Goal: Transaction & Acquisition: Purchase product/service

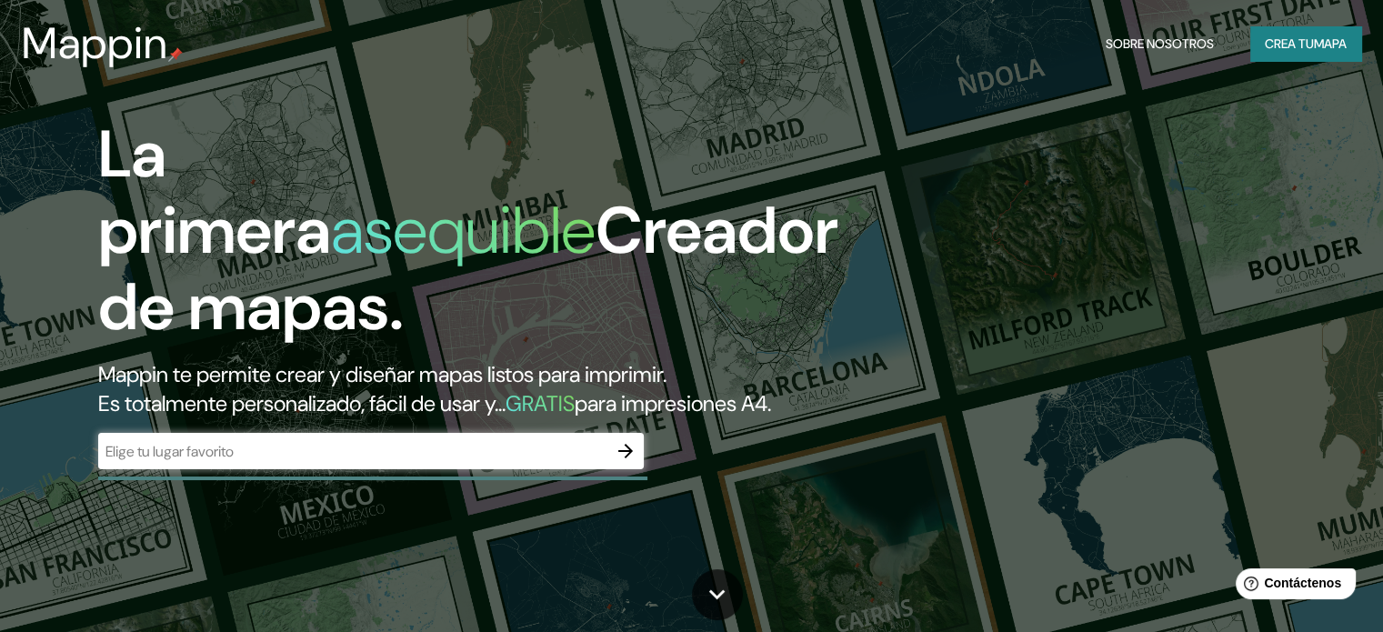
click at [198, 462] on input "text" at bounding box center [352, 451] width 509 height 21
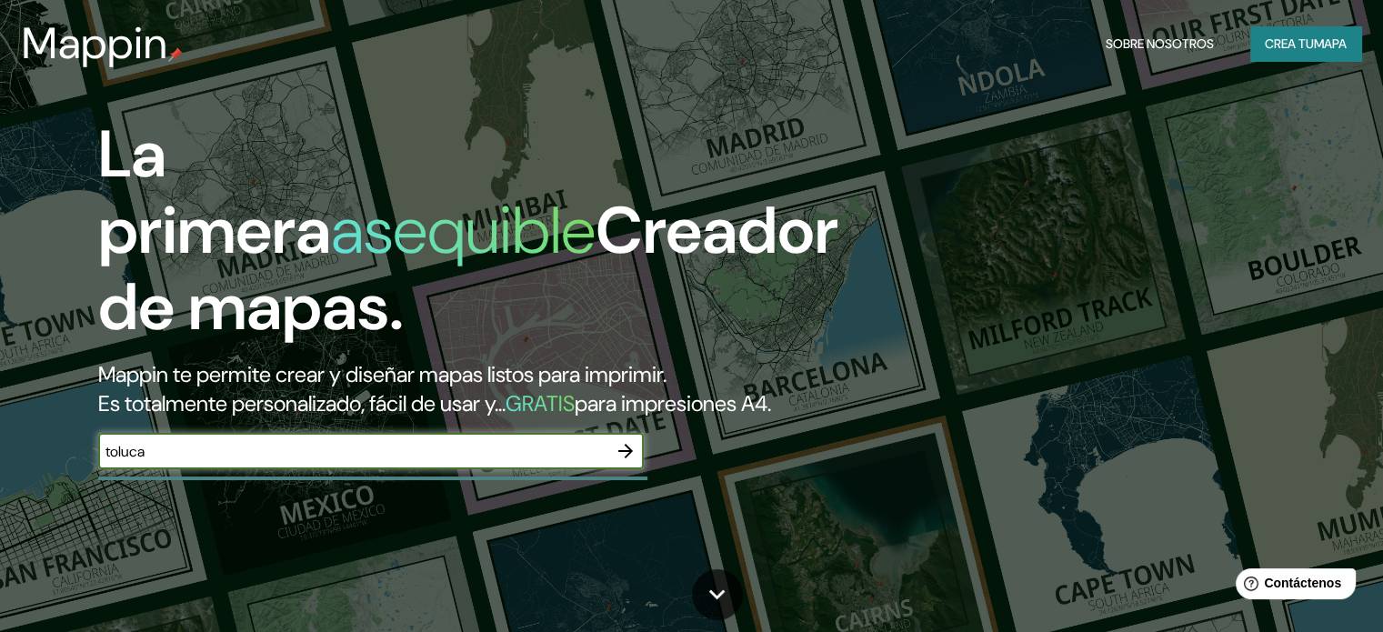
type input "toluca"
click at [618, 462] on icon "button" at bounding box center [626, 451] width 22 height 22
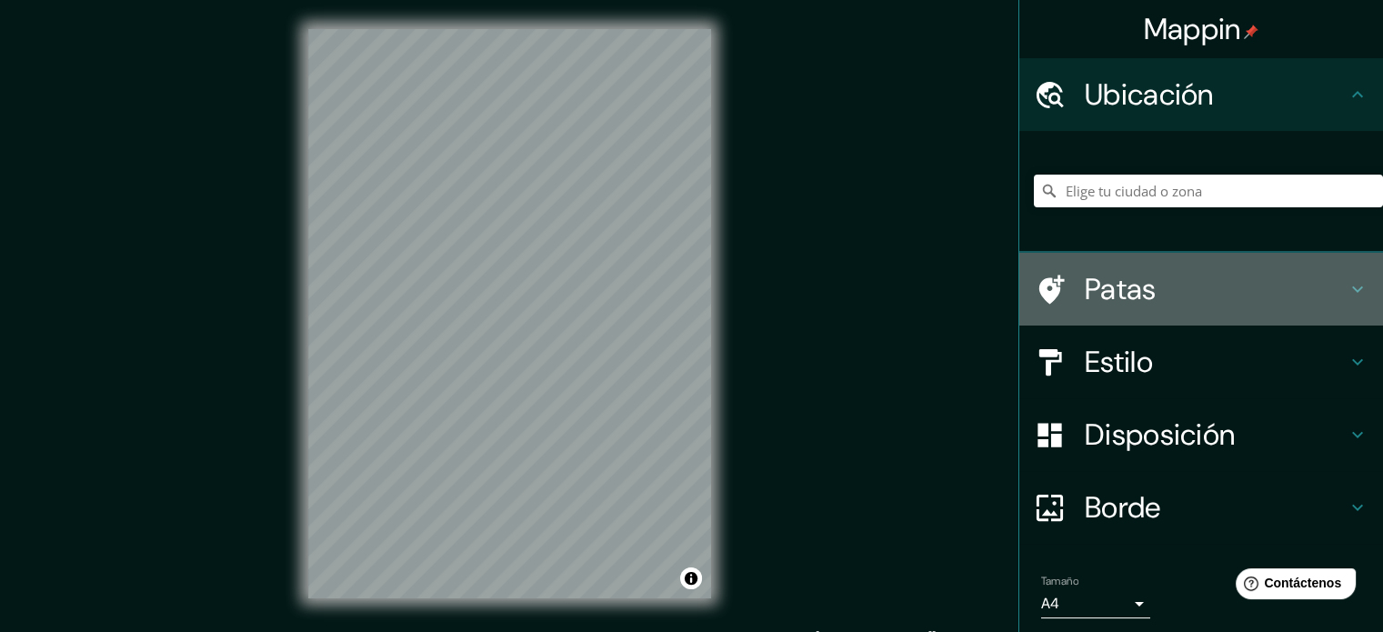
click at [1183, 283] on h4 "Patas" at bounding box center [1216, 289] width 262 height 36
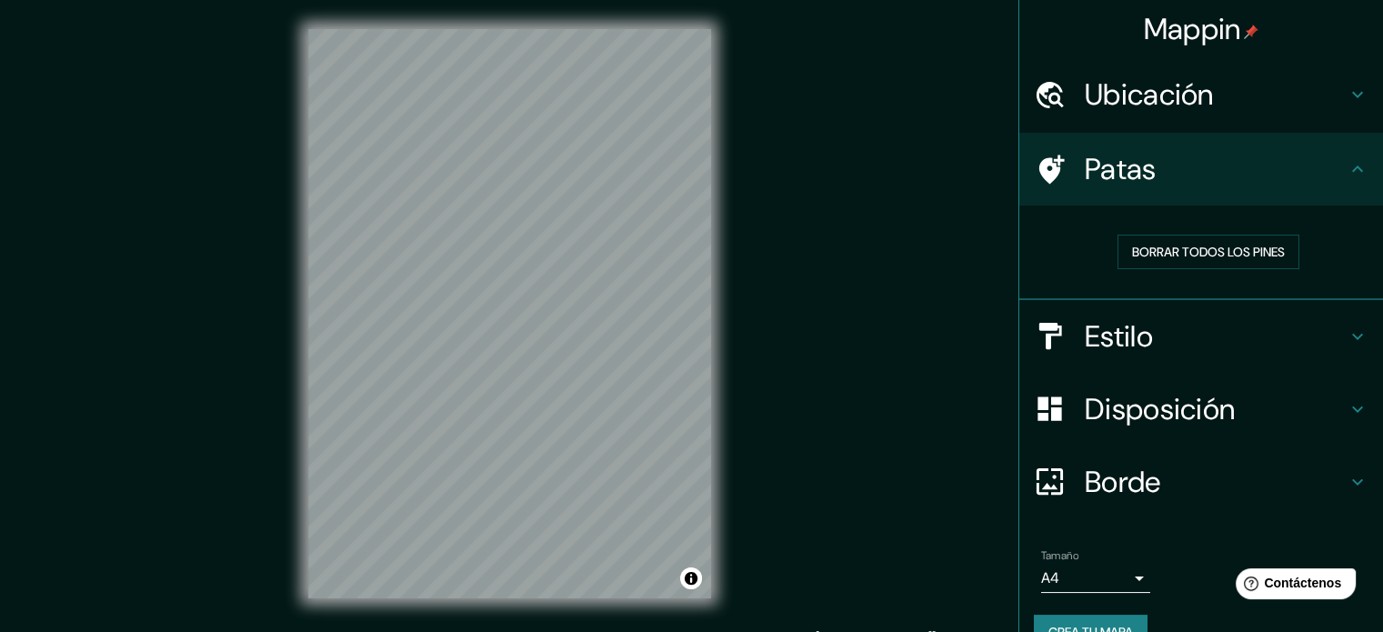
click at [1179, 109] on font "Ubicación" at bounding box center [1149, 94] width 129 height 38
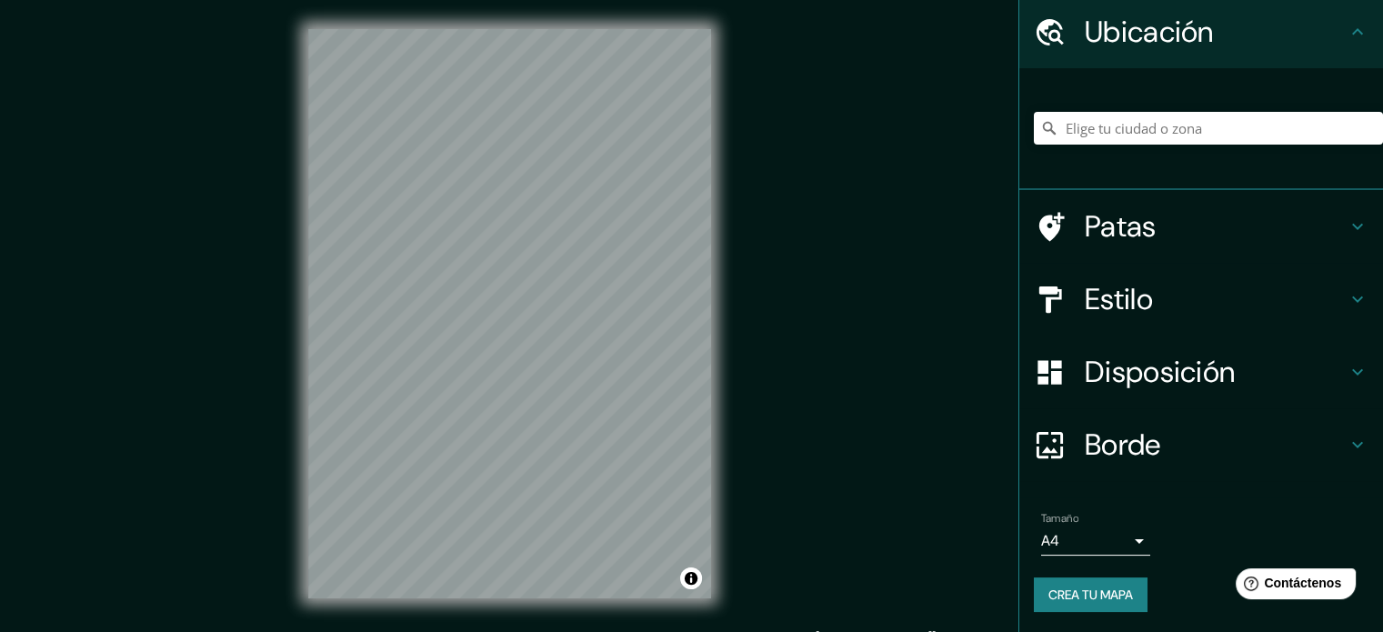
click at [1141, 468] on div "Borde" at bounding box center [1202, 444] width 364 height 73
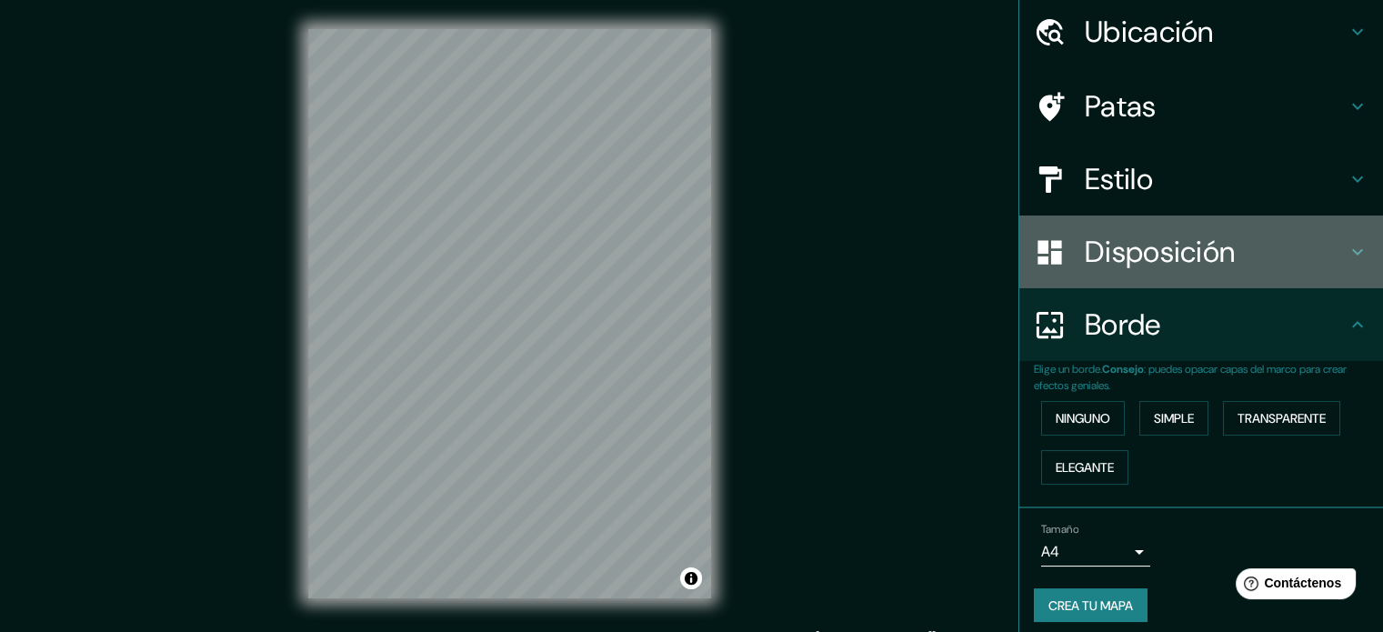
click at [1136, 261] on font "Disposición" at bounding box center [1160, 252] width 150 height 38
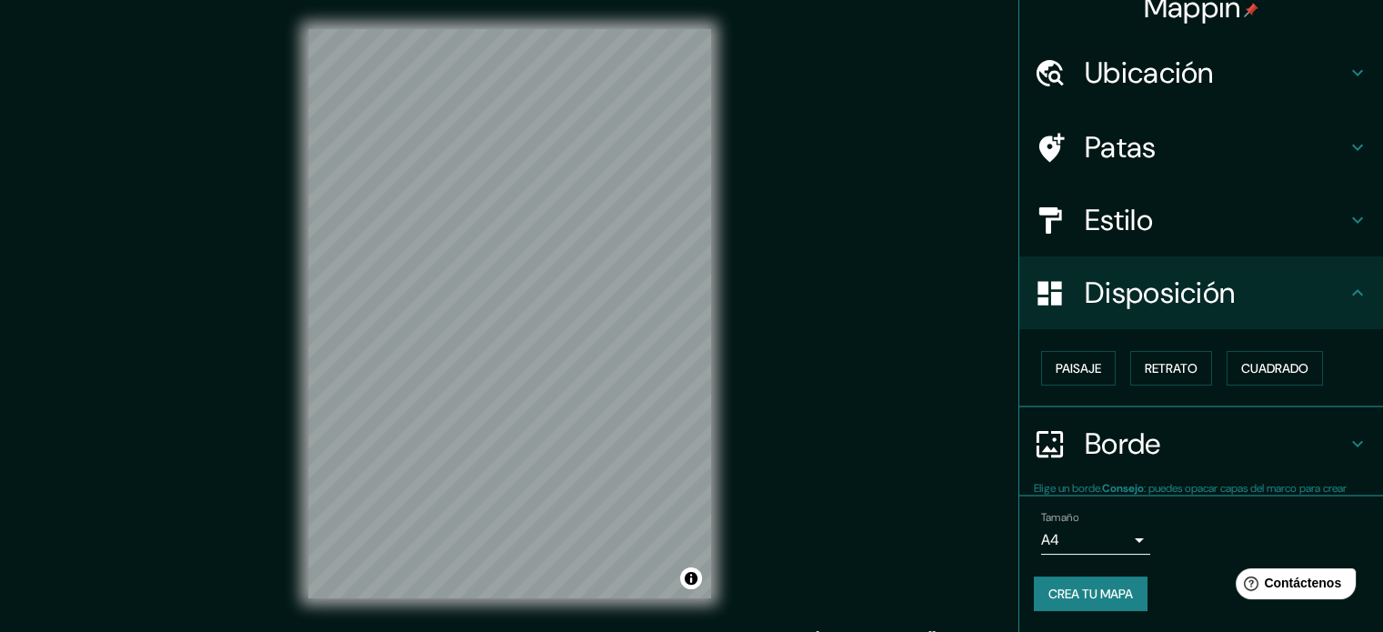
scroll to position [22, 0]
click at [1074, 371] on font "Paisaje" at bounding box center [1078, 368] width 45 height 16
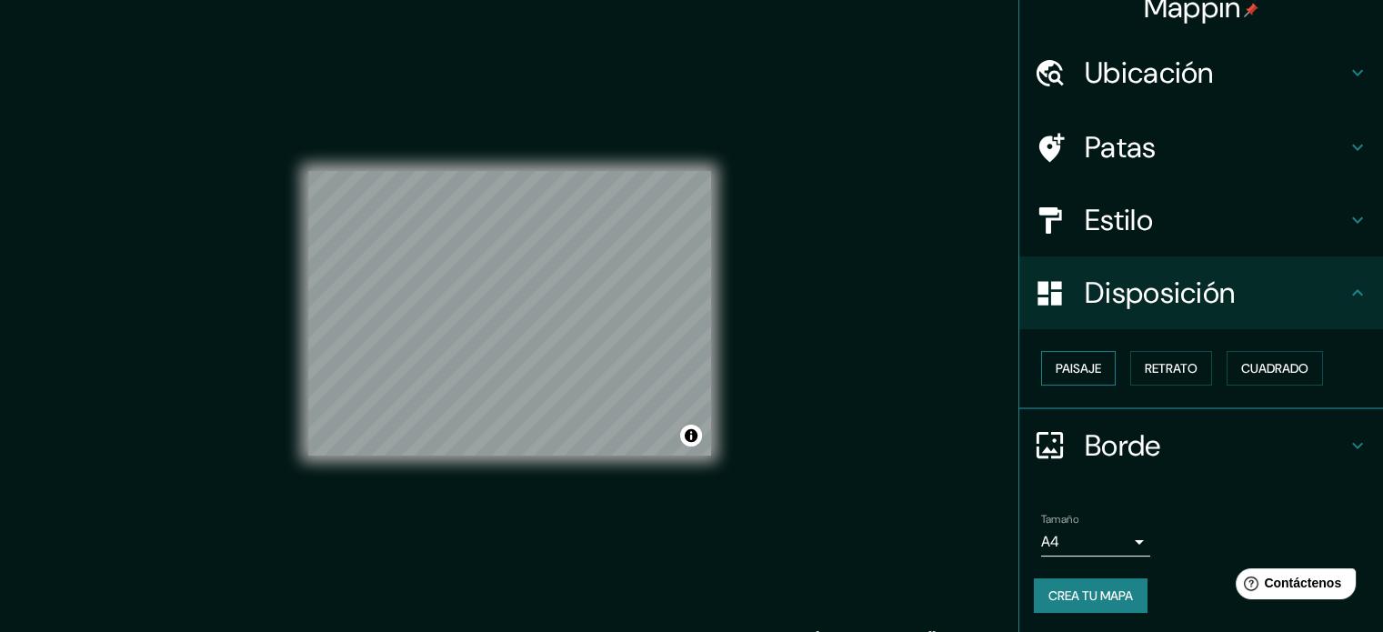
click at [1074, 371] on font "Paisaje" at bounding box center [1078, 368] width 45 height 16
click at [1168, 371] on font "Retrato" at bounding box center [1171, 368] width 53 height 16
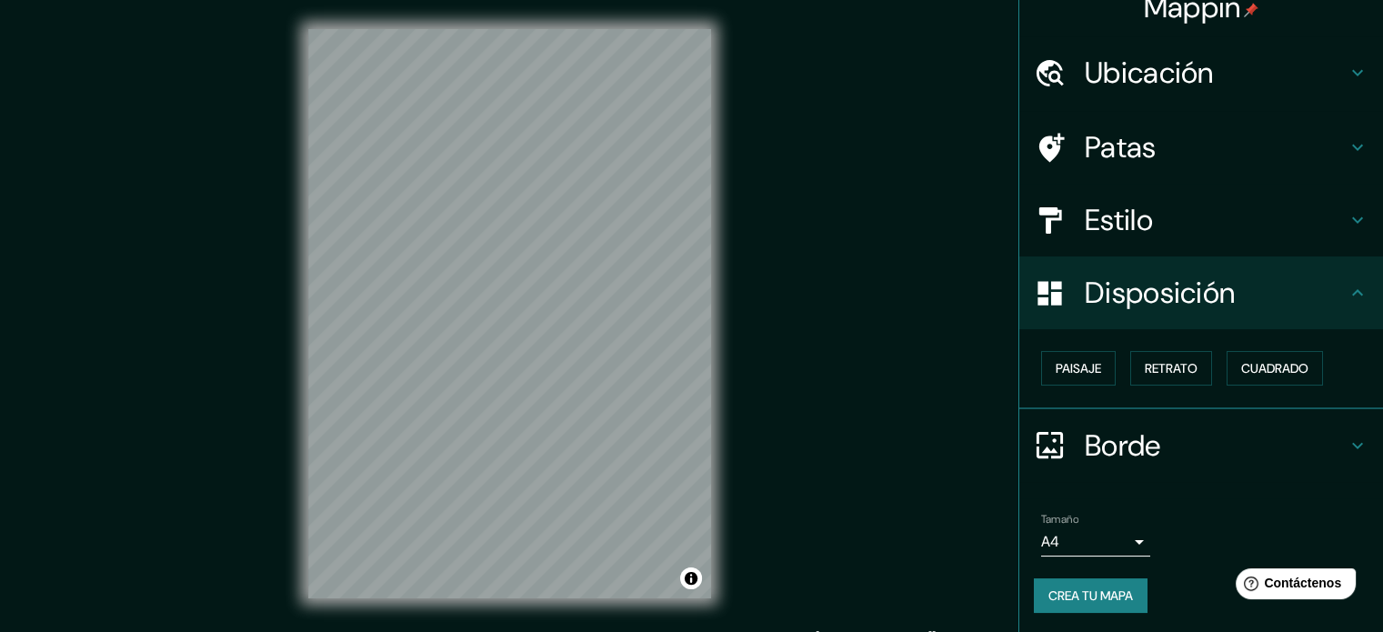
click at [1124, 228] on font "Estilo" at bounding box center [1119, 220] width 68 height 38
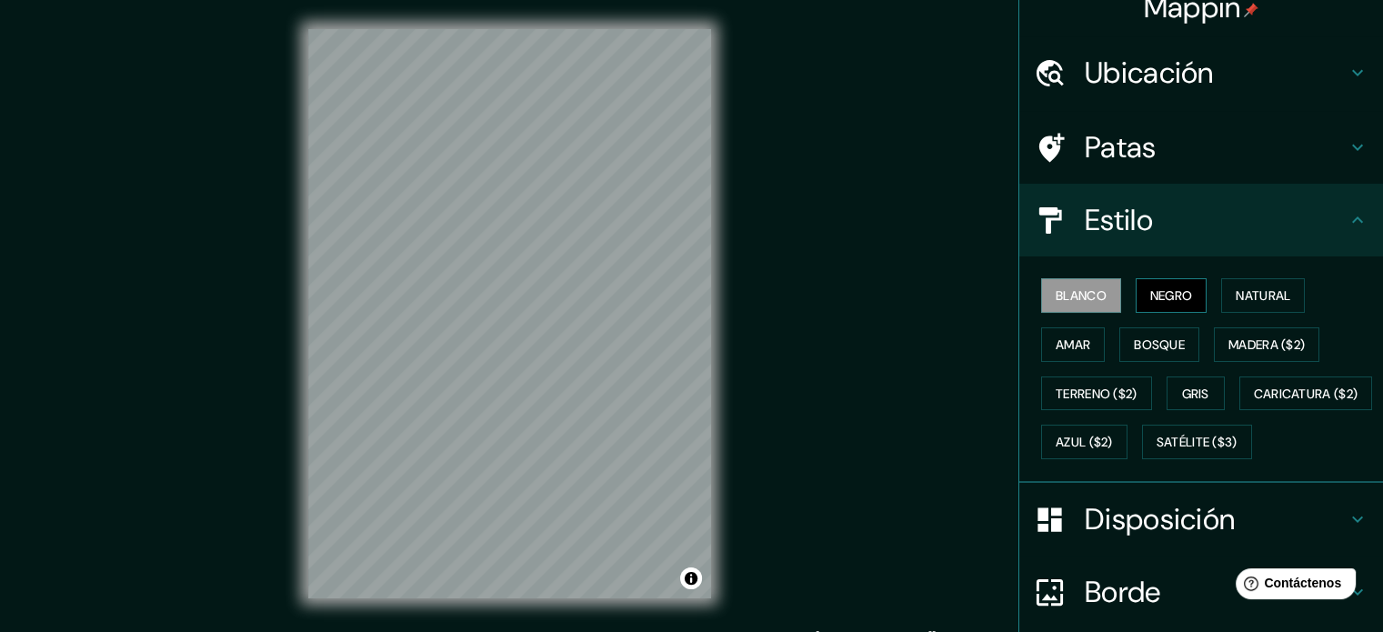
click at [1136, 296] on button "Negro" at bounding box center [1172, 295] width 72 height 35
click at [1267, 291] on font "Natural" at bounding box center [1263, 295] width 55 height 16
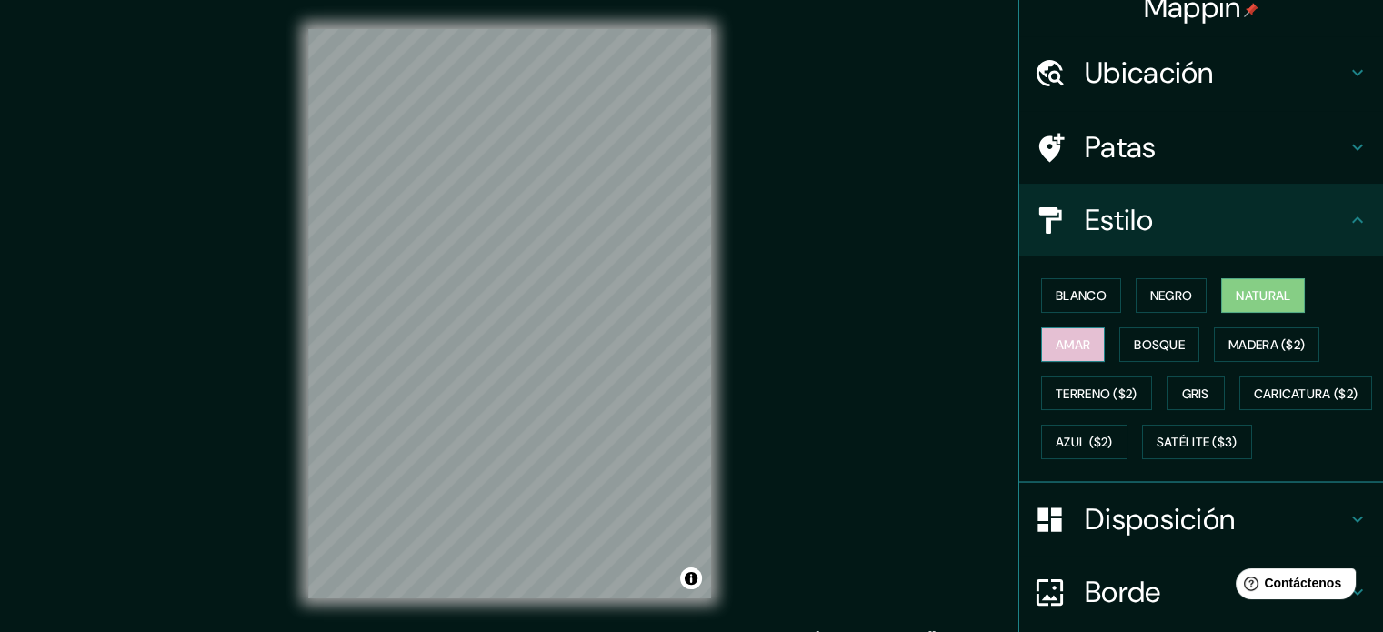
click at [1079, 342] on button "Amar" at bounding box center [1073, 344] width 64 height 35
click at [1150, 352] on font "Bosque" at bounding box center [1159, 345] width 51 height 24
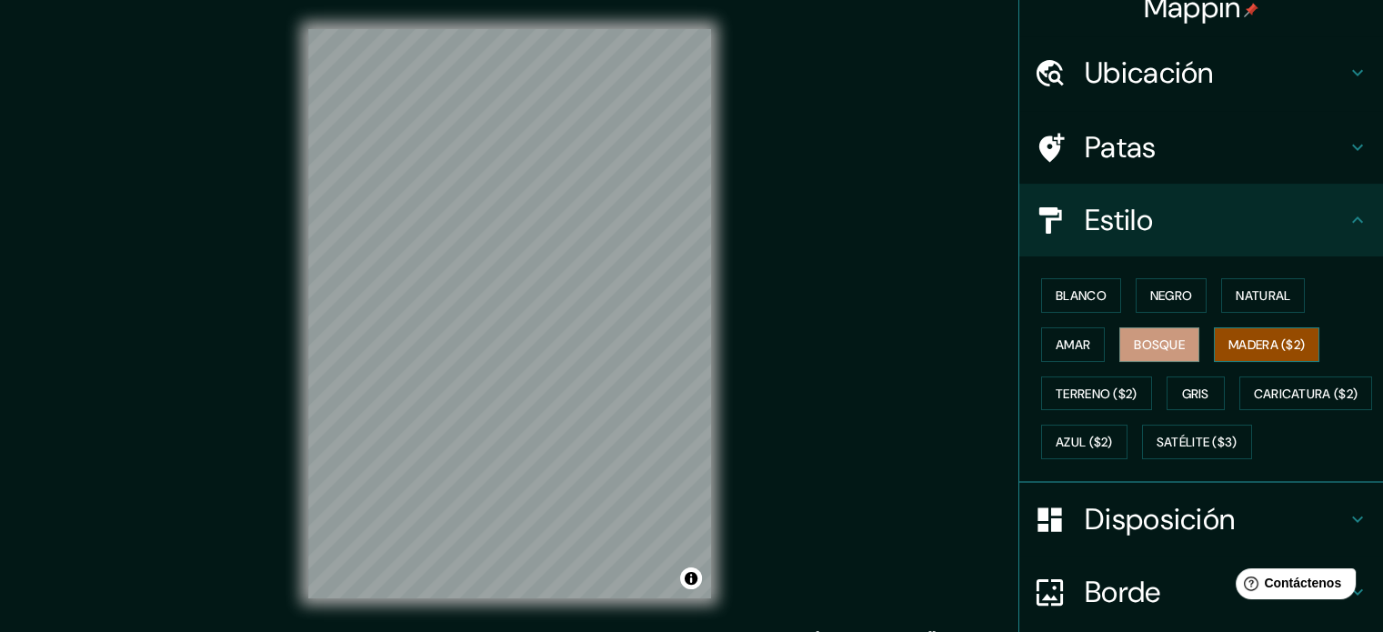
click at [1237, 344] on font "Madera ($2)" at bounding box center [1267, 345] width 76 height 16
click at [1092, 397] on font "Terreno ($2)" at bounding box center [1097, 394] width 82 height 16
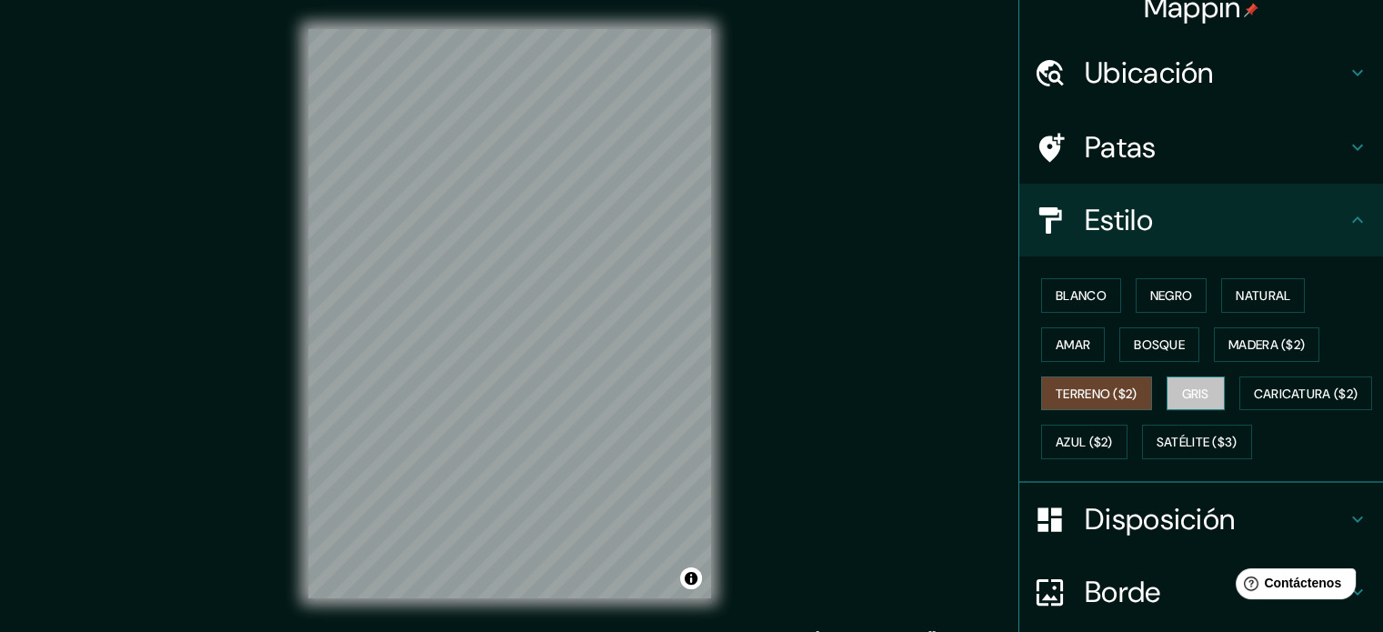
click at [1191, 397] on font "Gris" at bounding box center [1195, 394] width 27 height 16
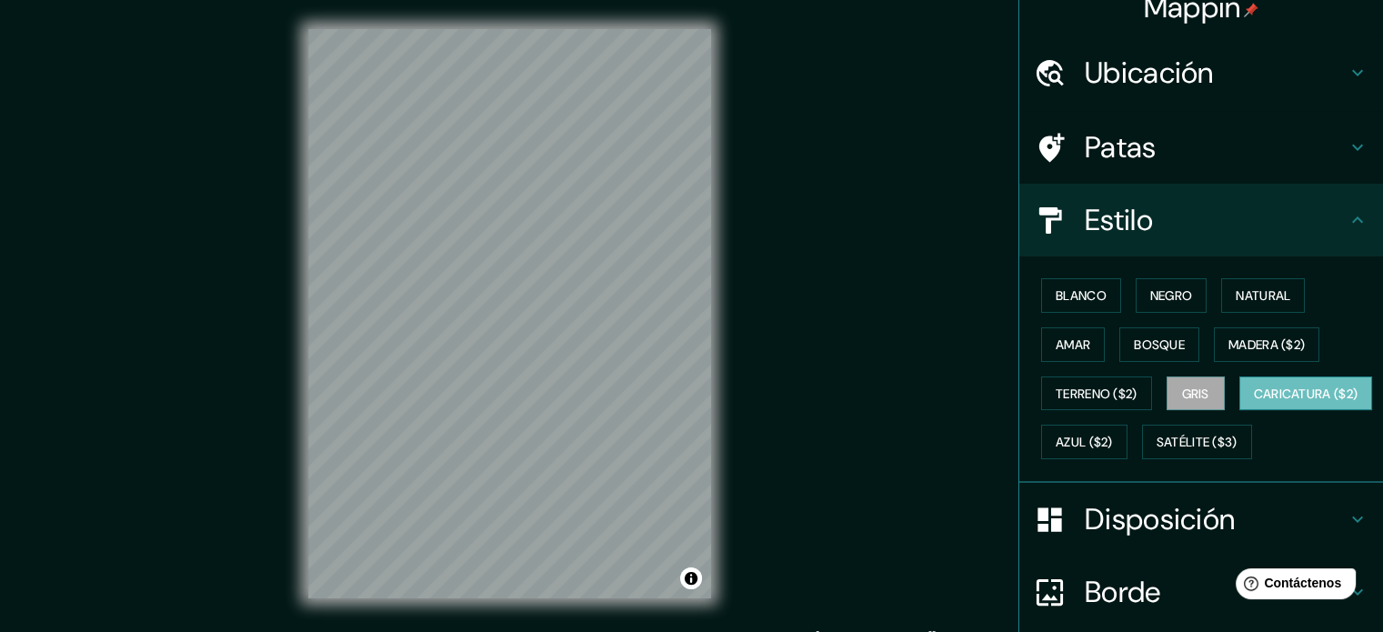
click at [1254, 402] on font "Caricatura ($2)" at bounding box center [1306, 394] width 105 height 16
click at [1128, 432] on button "Azul ($2)" at bounding box center [1084, 442] width 86 height 35
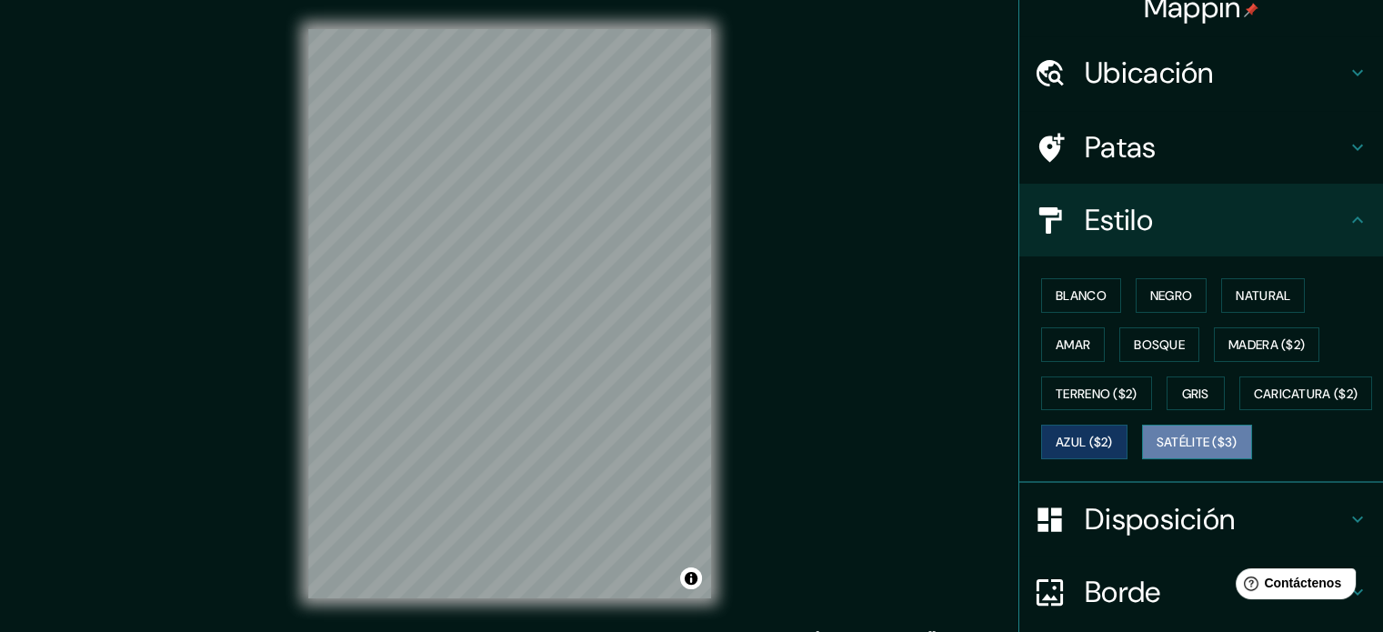
click at [1157, 451] on font "Satélite ($3)" at bounding box center [1197, 443] width 81 height 16
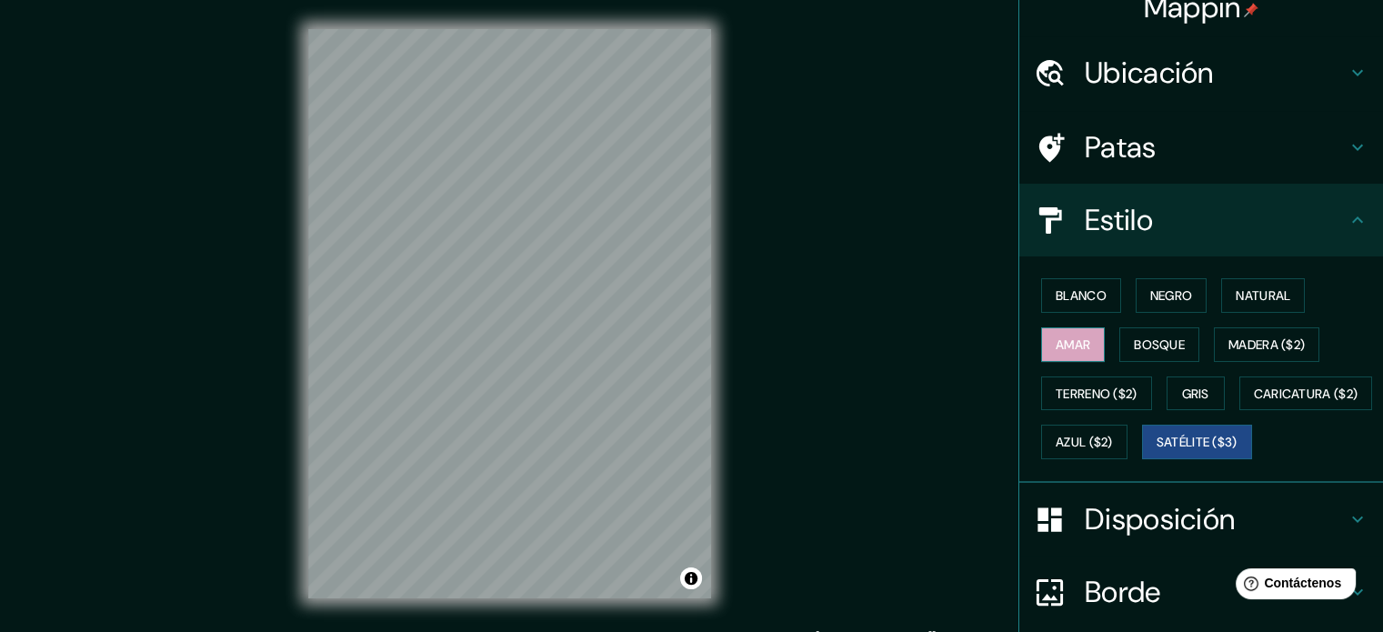
click at [1067, 346] on font "Amar" at bounding box center [1073, 345] width 35 height 16
click at [1151, 297] on font "Negro" at bounding box center [1172, 295] width 43 height 16
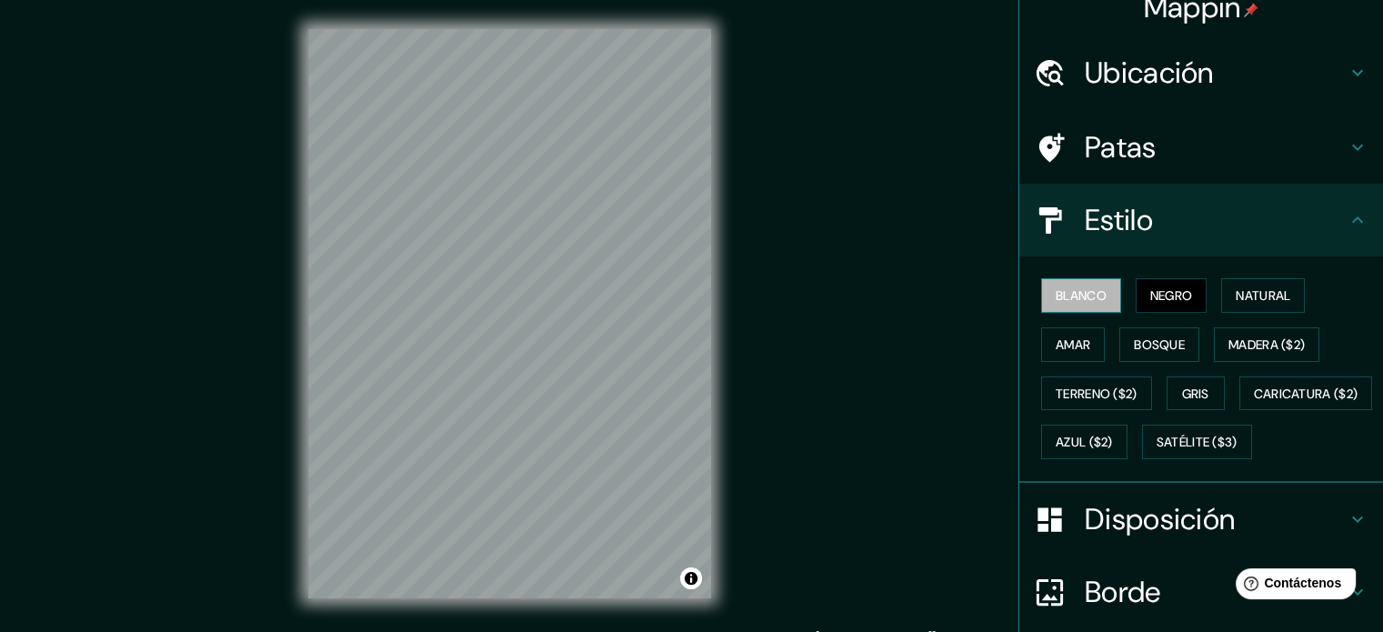
click at [1094, 307] on button "Blanco" at bounding box center [1081, 295] width 80 height 35
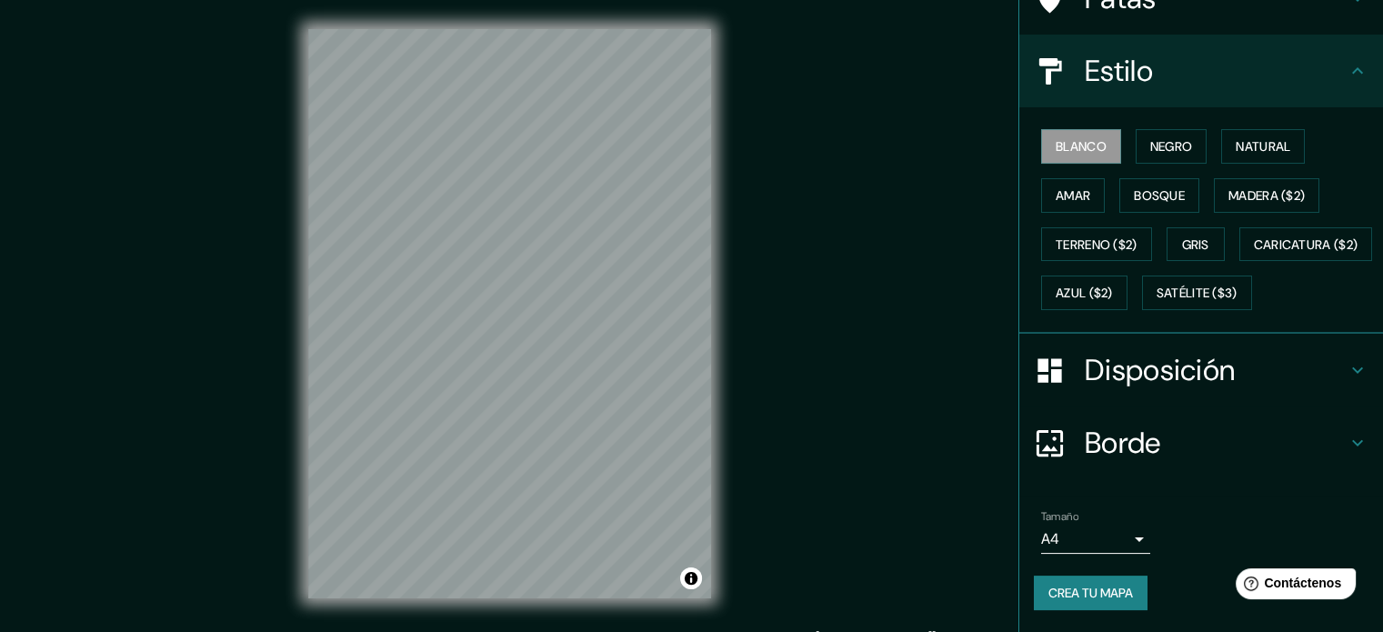
scroll to position [215, 0]
click at [1051, 591] on font "Crea tu mapa" at bounding box center [1091, 593] width 85 height 16
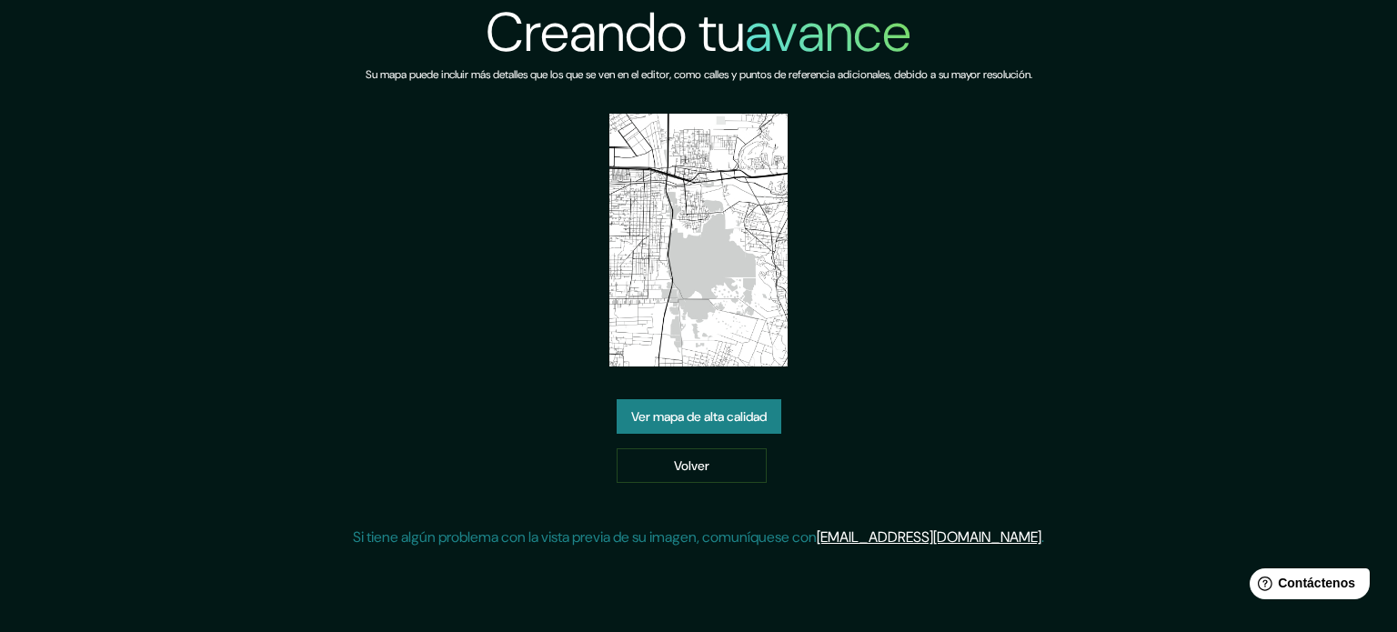
click at [721, 421] on font "Ver mapa de alta calidad" at bounding box center [699, 416] width 136 height 16
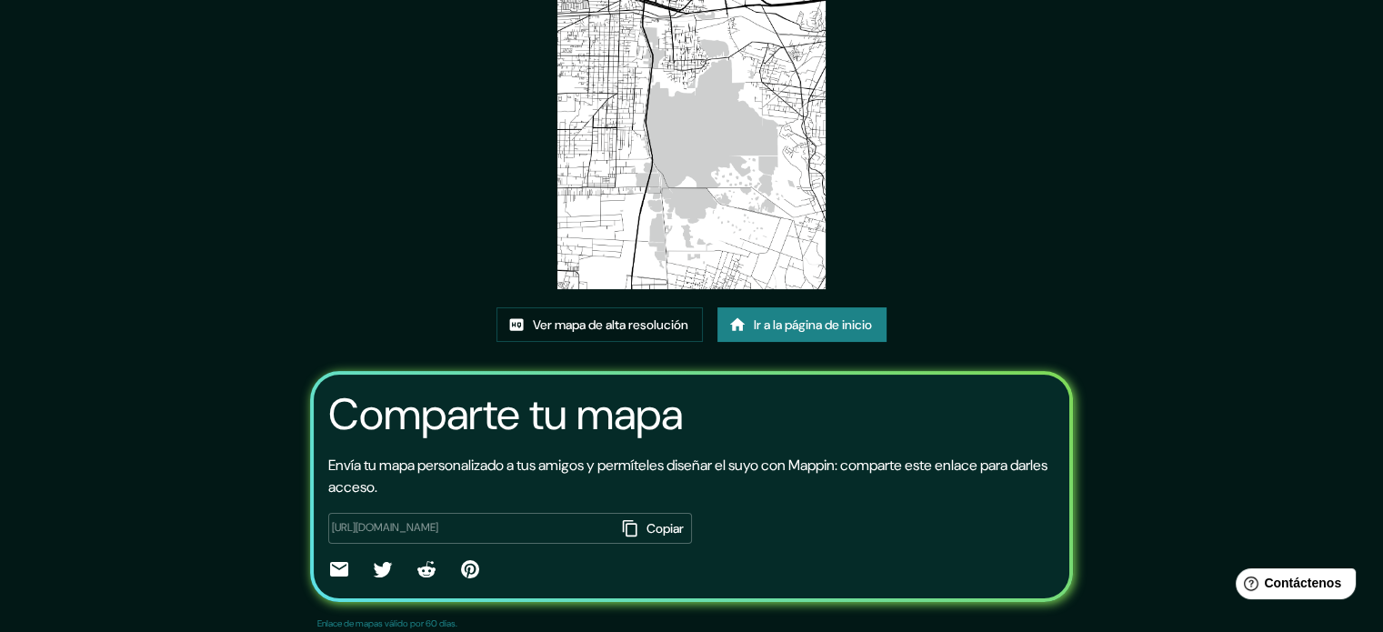
scroll to position [204, 0]
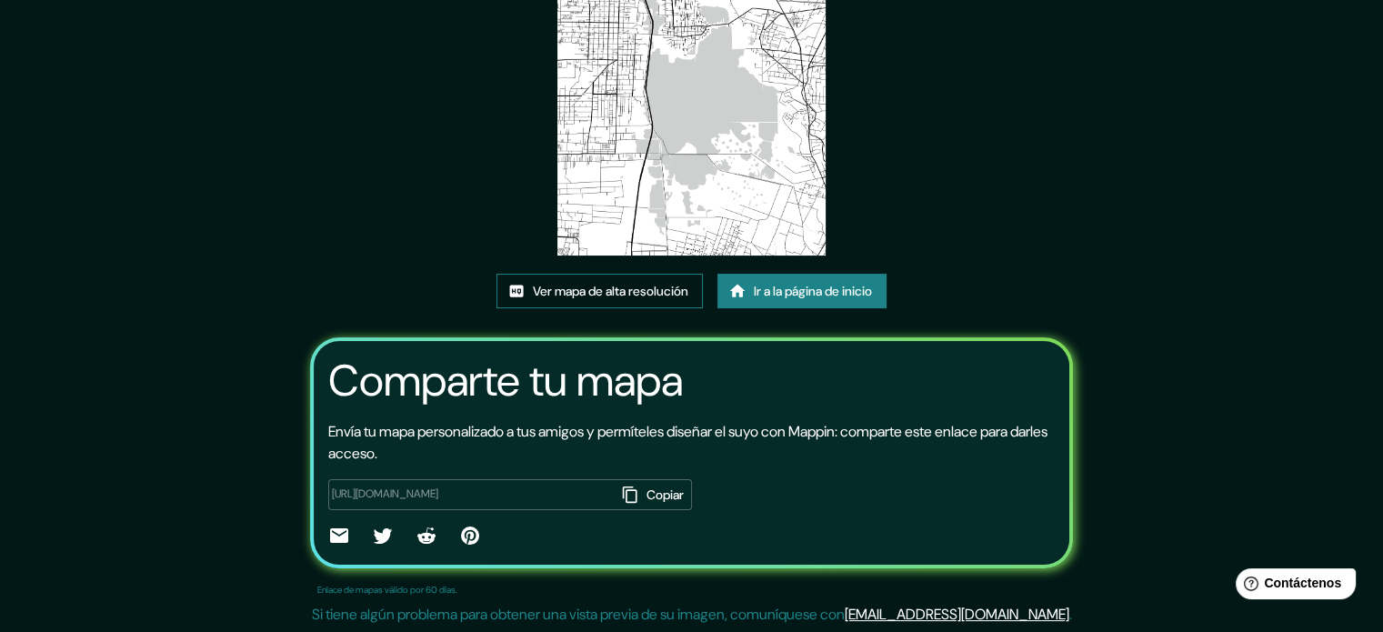
click at [573, 294] on font "Ver mapa de alta resolución" at bounding box center [611, 291] width 156 height 16
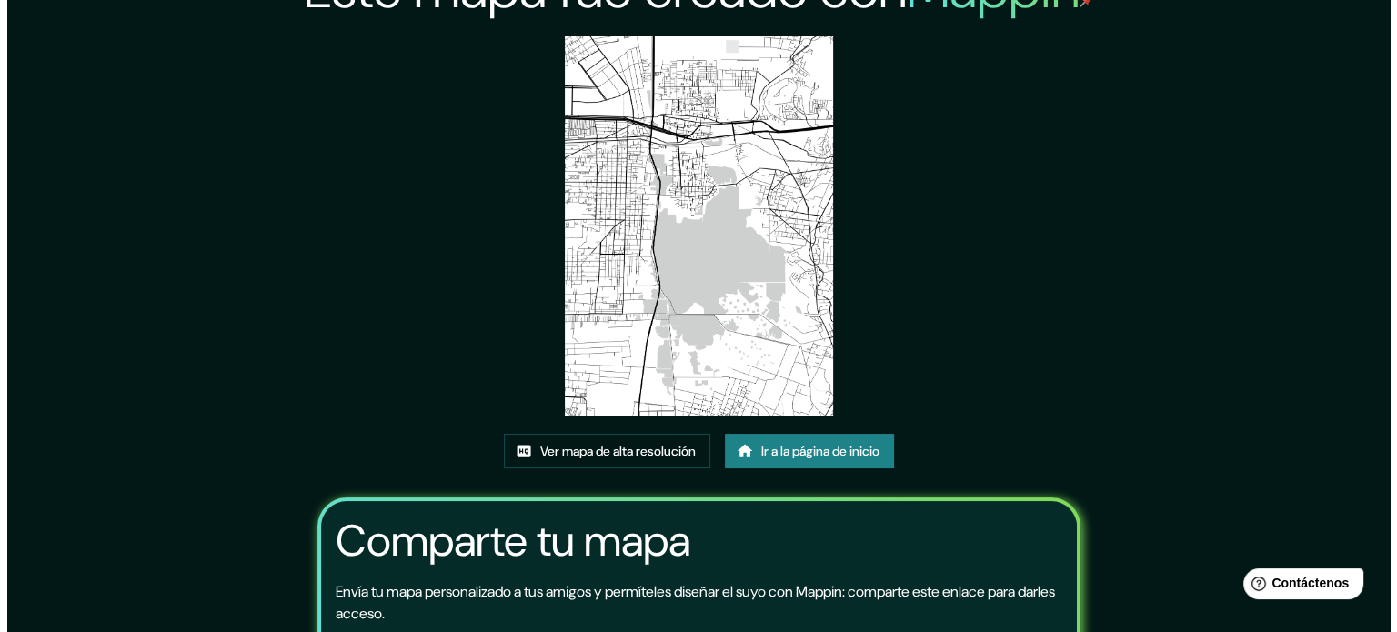
scroll to position [0, 0]
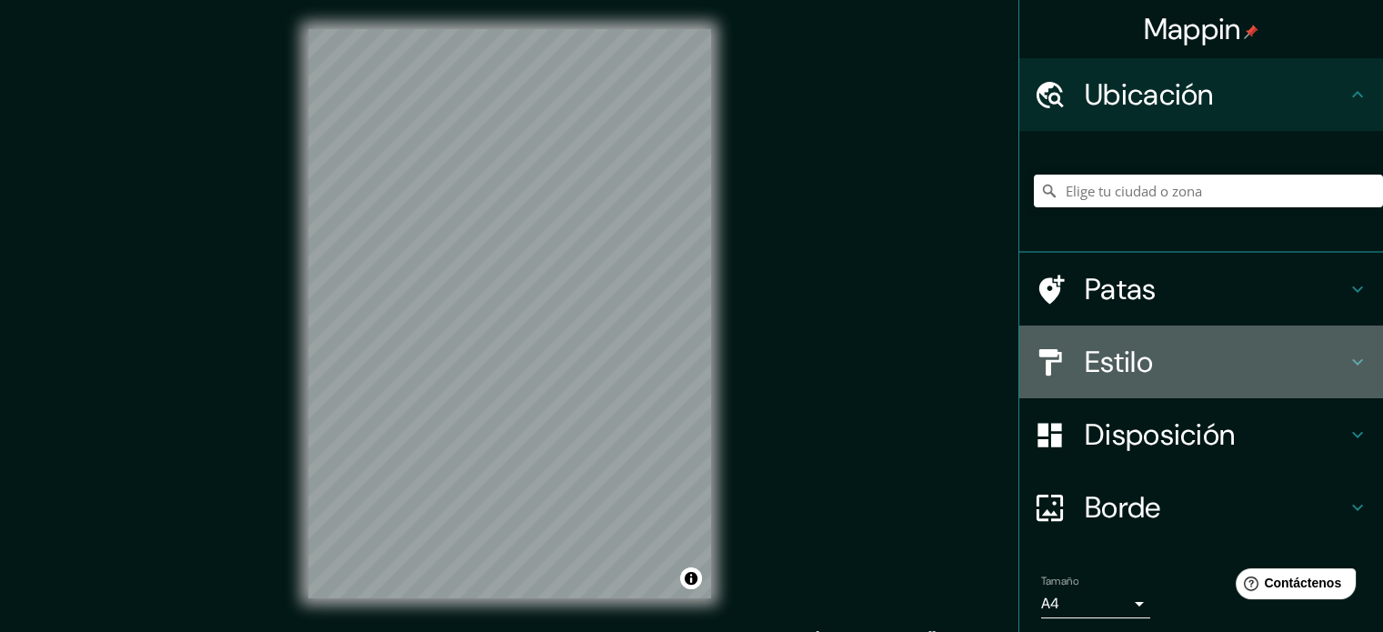
click at [1115, 347] on font "Estilo" at bounding box center [1119, 362] width 68 height 38
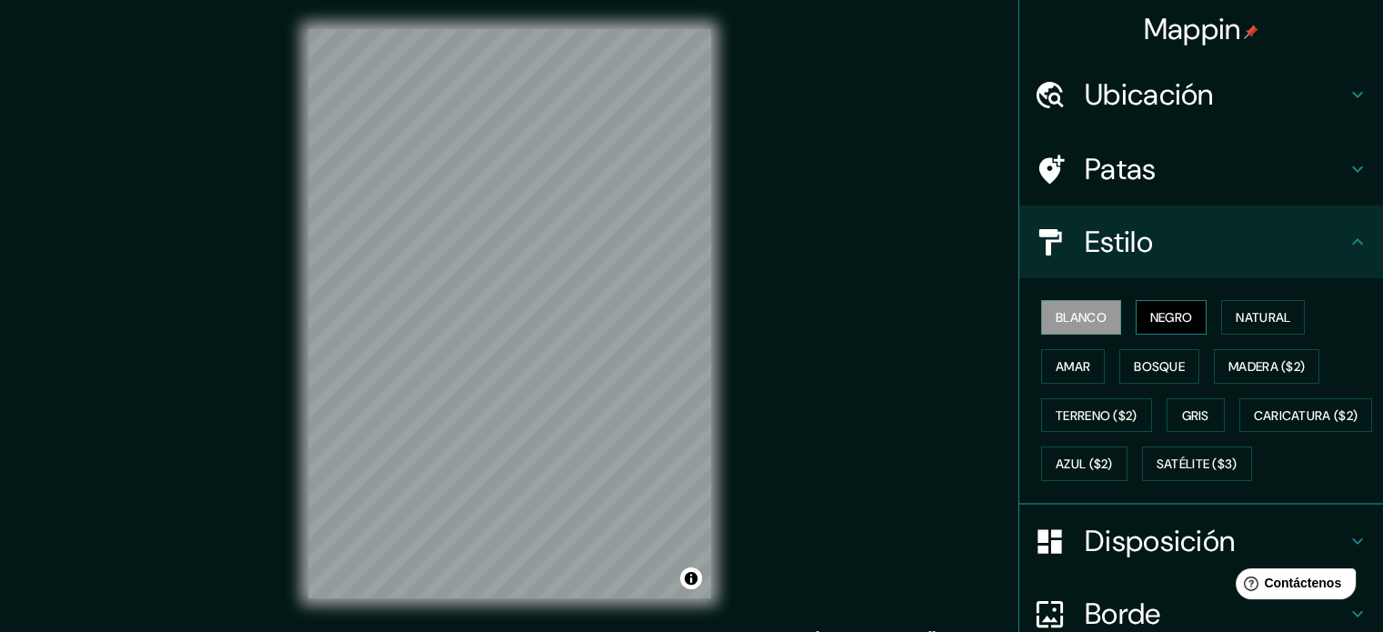
click at [1136, 314] on button "Negro" at bounding box center [1172, 317] width 72 height 35
click at [1182, 407] on font "Gris" at bounding box center [1195, 415] width 27 height 16
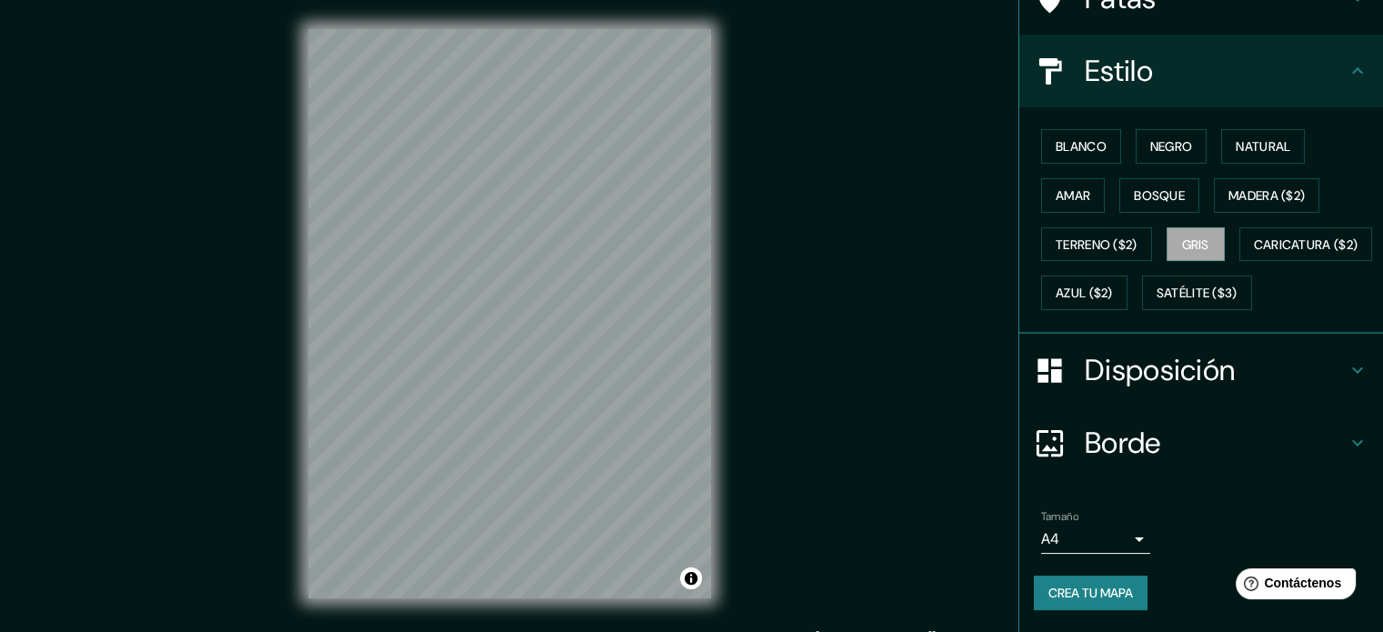
scroll to position [215, 0]
click at [1076, 586] on font "Crea tu mapa" at bounding box center [1091, 593] width 85 height 16
